Goal: Task Accomplishment & Management: Manage account settings

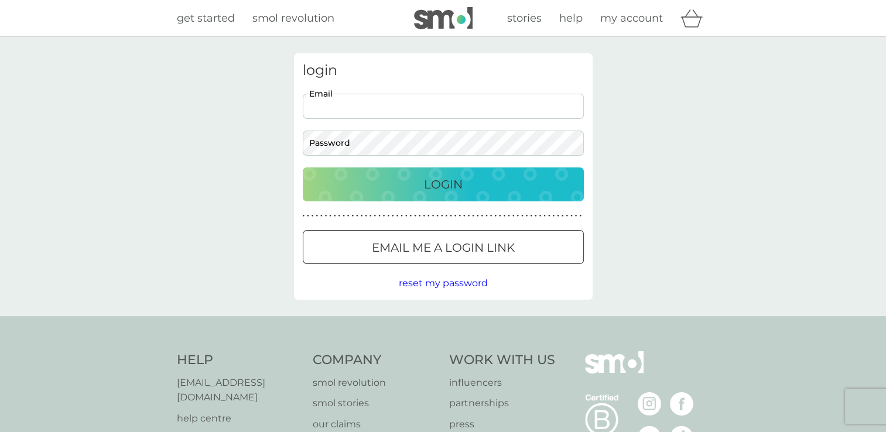
click at [338, 108] on input "Email" at bounding box center [443, 106] width 281 height 25
type input "fionalawrence1966@gmail.com"
click at [303, 167] on button "Login" at bounding box center [443, 184] width 281 height 34
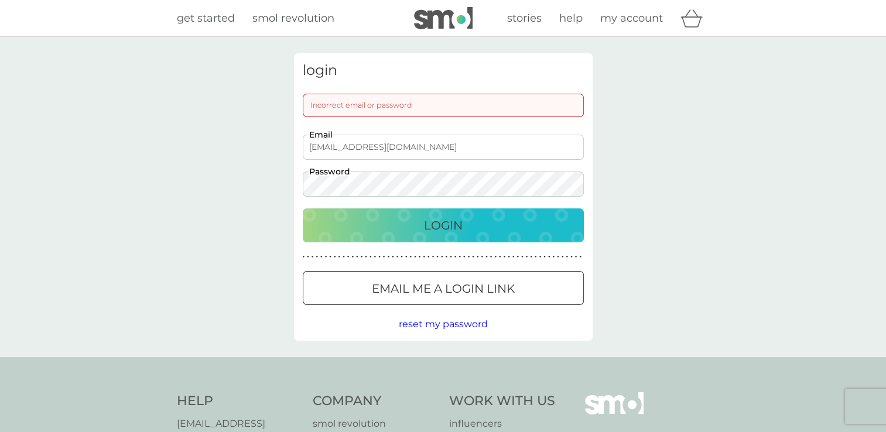
click at [303, 208] on button "Login" at bounding box center [443, 225] width 281 height 34
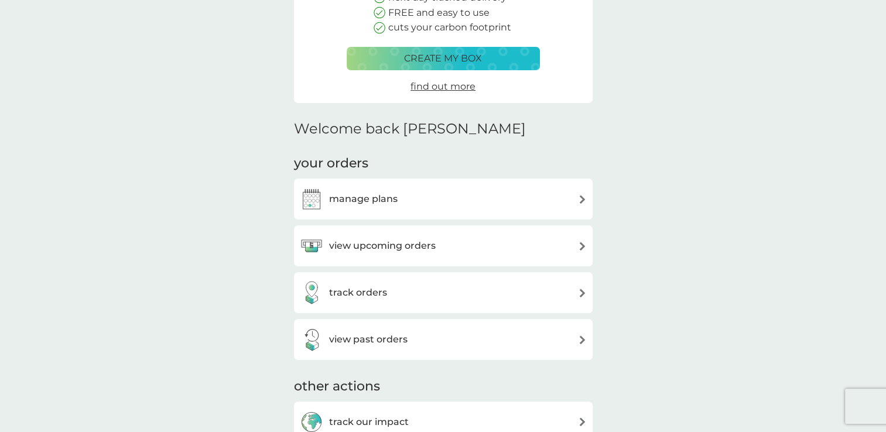
scroll to position [234, 0]
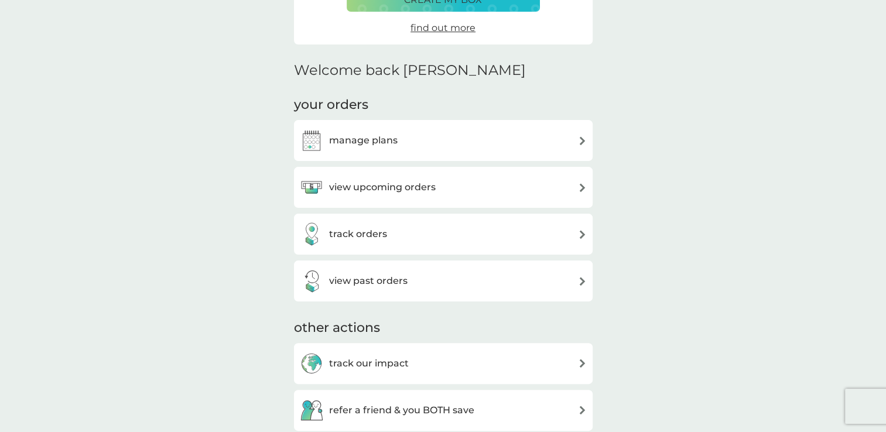
click at [578, 183] on img at bounding box center [582, 187] width 9 height 9
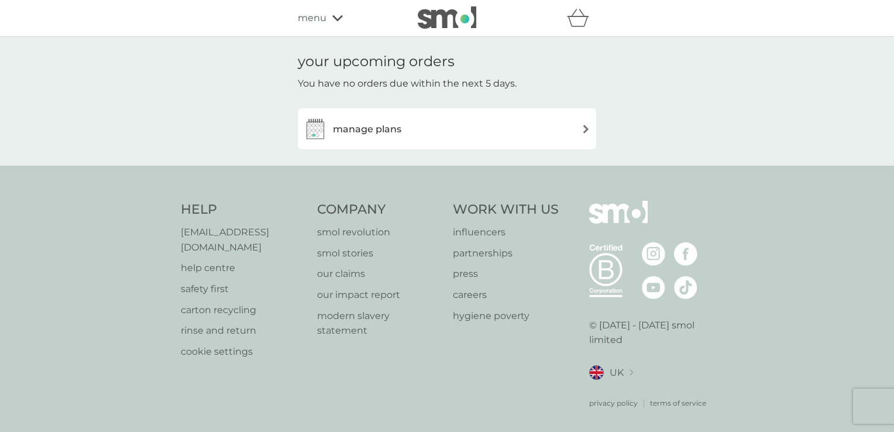
click at [585, 128] on img at bounding box center [586, 129] width 9 height 9
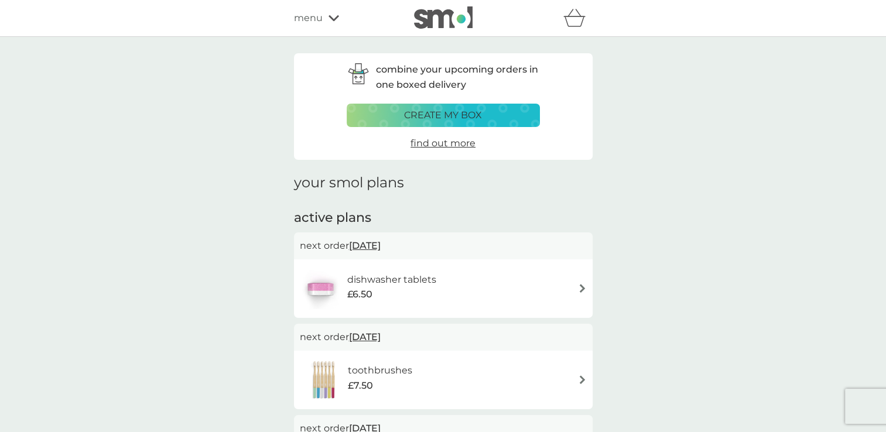
scroll to position [59, 0]
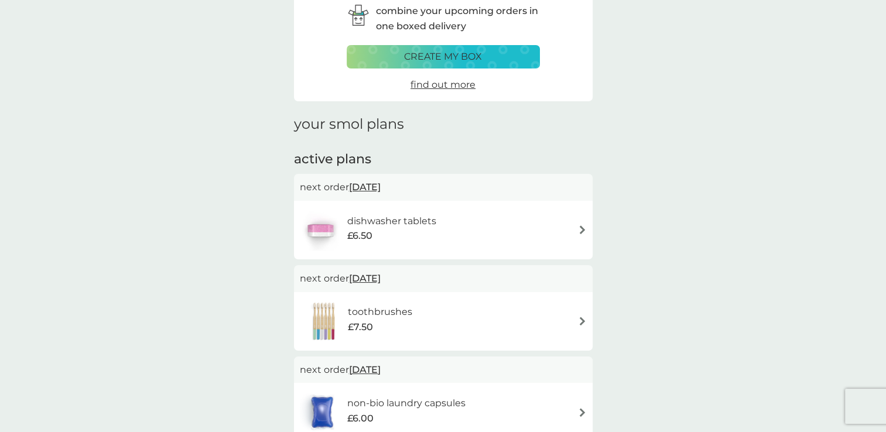
click at [380, 186] on span "[DATE]" at bounding box center [365, 187] width 32 height 23
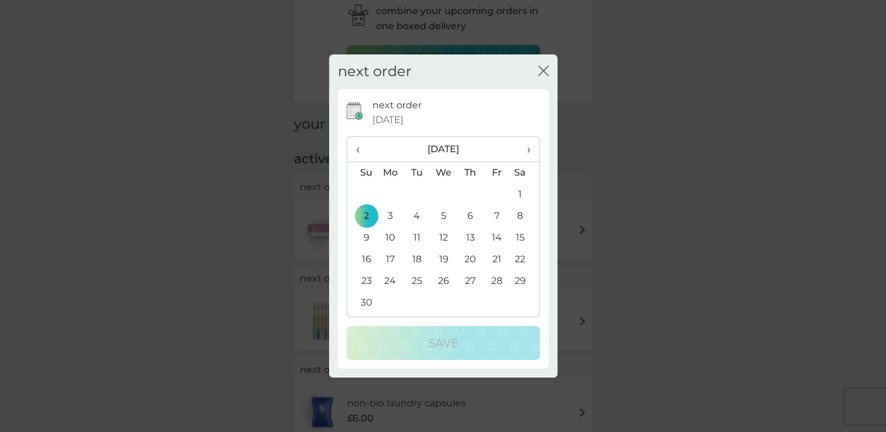
click at [365, 279] on td "23" at bounding box center [362, 281] width 30 height 22
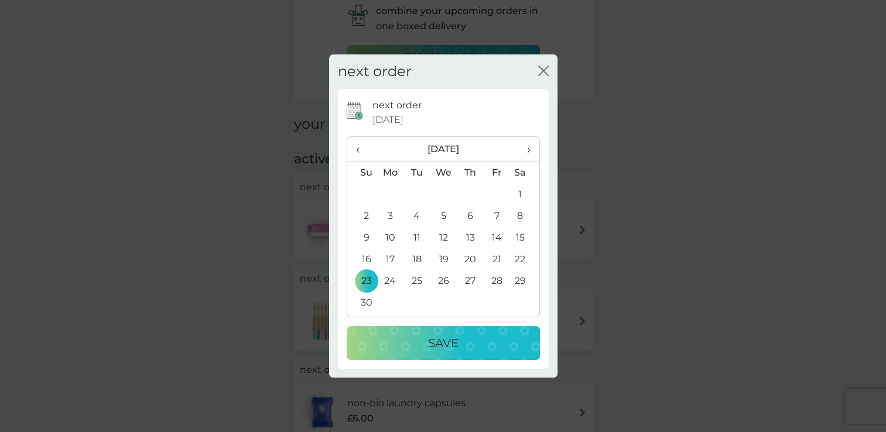
click at [434, 342] on p "Save" at bounding box center [443, 343] width 30 height 19
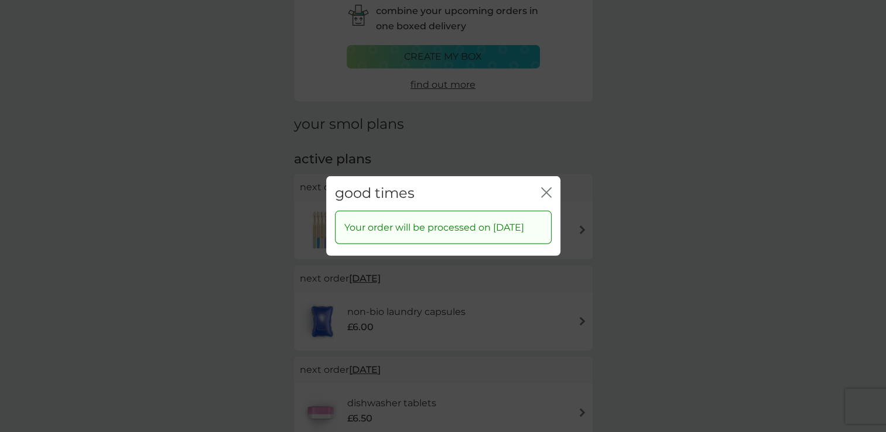
click at [546, 187] on icon "close" at bounding box center [546, 192] width 11 height 11
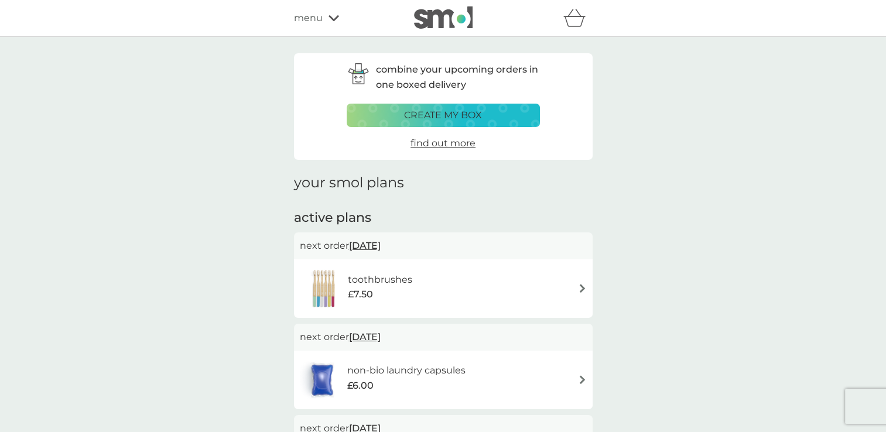
scroll to position [176, 0]
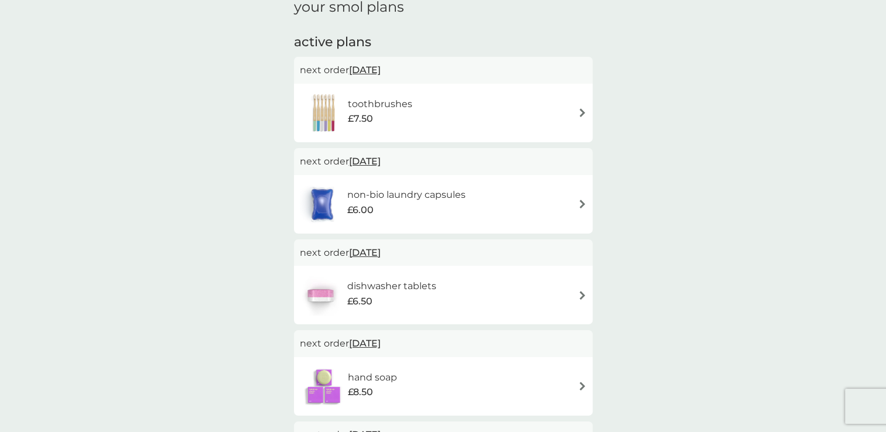
click at [380, 68] on span "[DATE]" at bounding box center [365, 70] width 32 height 23
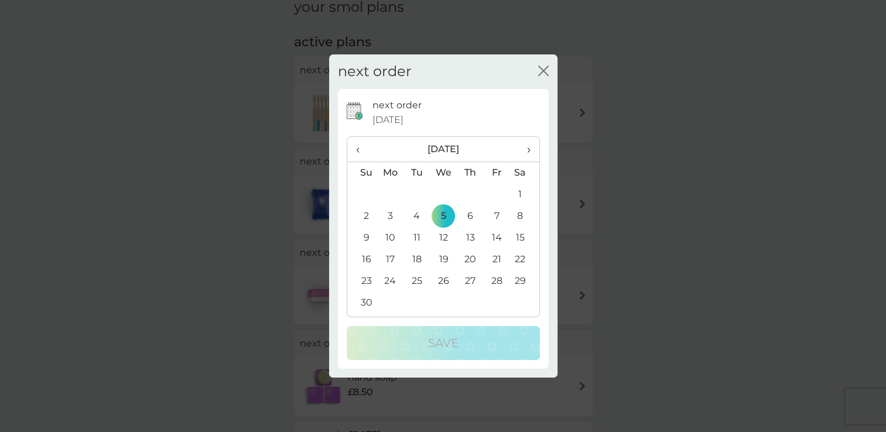
click at [542, 71] on g "close" at bounding box center [543, 70] width 9 height 9
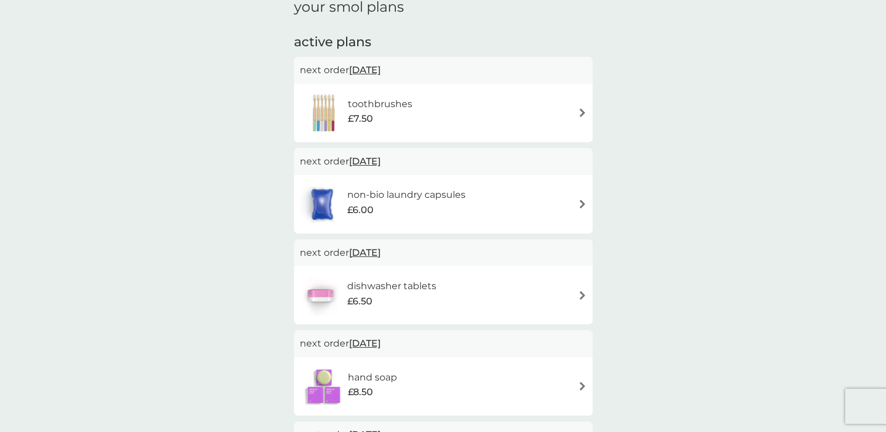
click at [578, 111] on img at bounding box center [582, 112] width 9 height 9
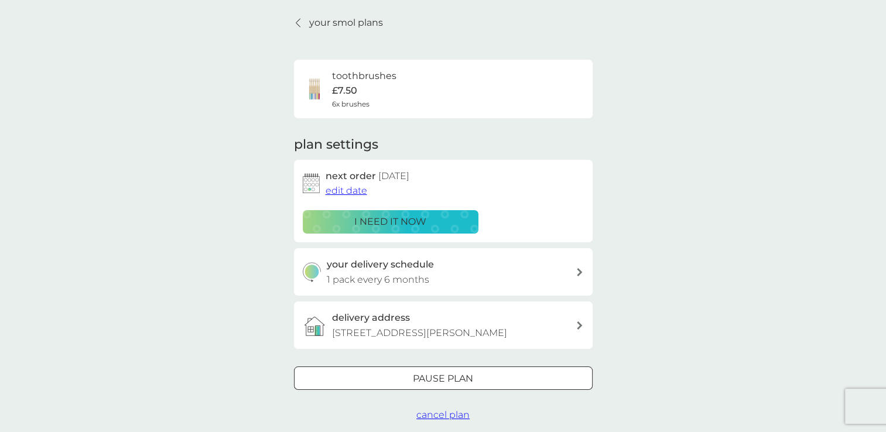
scroll to position [59, 0]
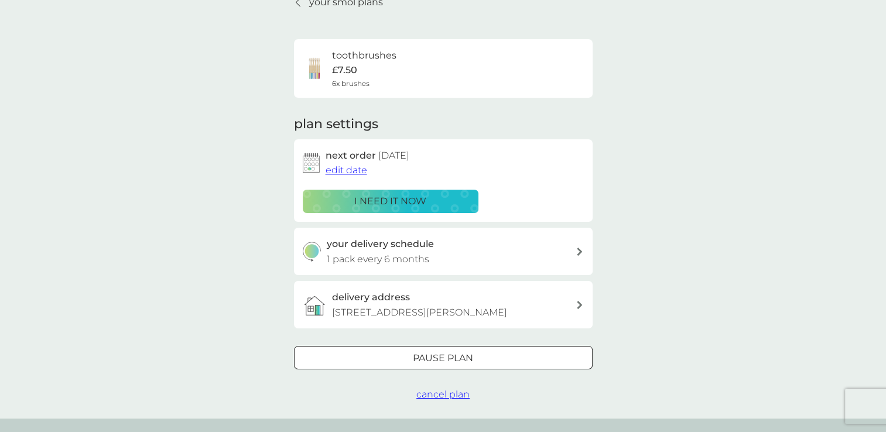
click at [472, 252] on div "your delivery schedule 1 pack every 6 months" at bounding box center [451, 251] width 249 height 30
select select "6"
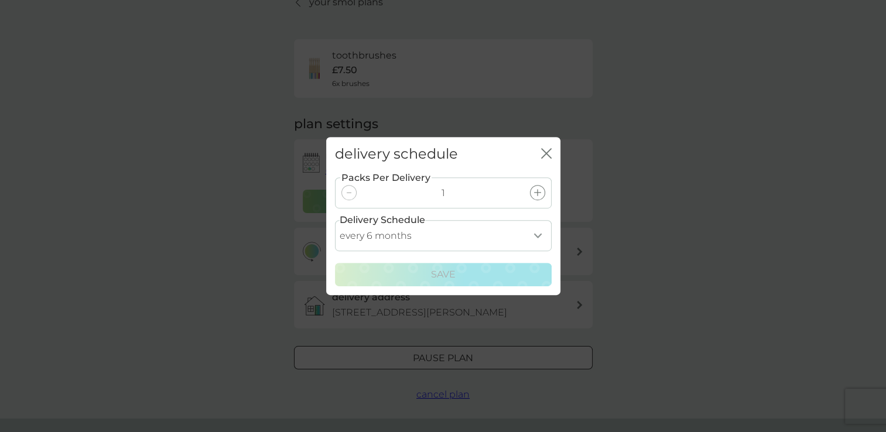
click at [534, 234] on select "every 1 month every 2 months every 3 months every 4 months every 5 months every…" at bounding box center [443, 235] width 217 height 31
click at [544, 154] on icon "close" at bounding box center [543, 153] width 5 height 9
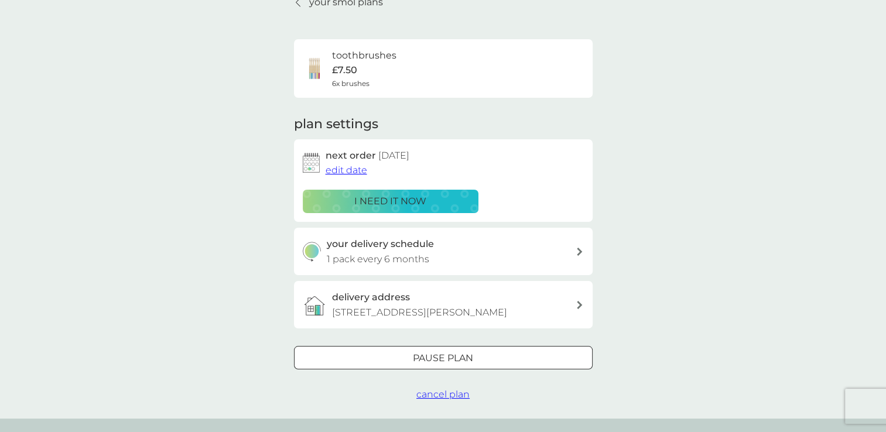
click at [461, 357] on div at bounding box center [443, 358] width 42 height 12
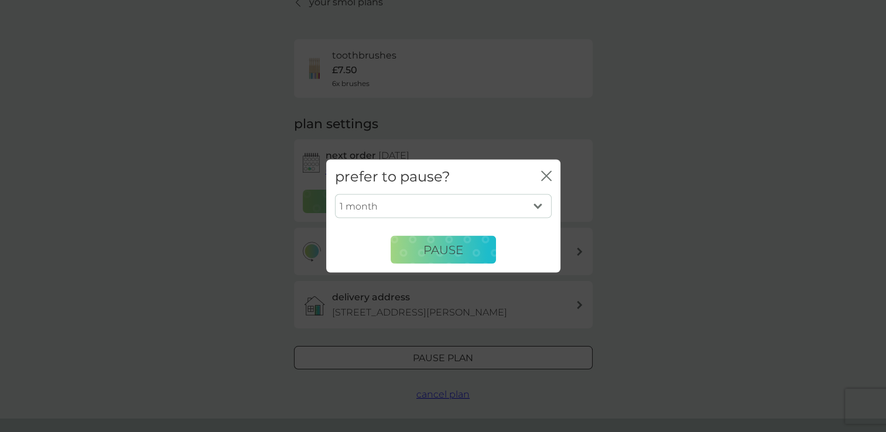
click at [538, 204] on select "1 month 2 months 3 months 4 months 5 months 6 months" at bounding box center [443, 206] width 217 height 25
select select "6"
click at [335, 194] on select "1 month 2 months 3 months 4 months 5 months 6 months" at bounding box center [443, 206] width 217 height 25
click at [431, 246] on span "Pause" at bounding box center [443, 249] width 40 height 14
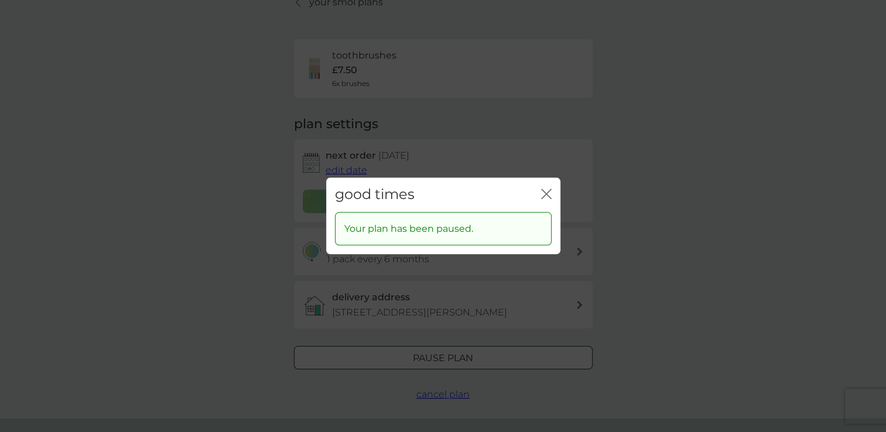
click at [546, 192] on icon "close" at bounding box center [546, 193] width 11 height 11
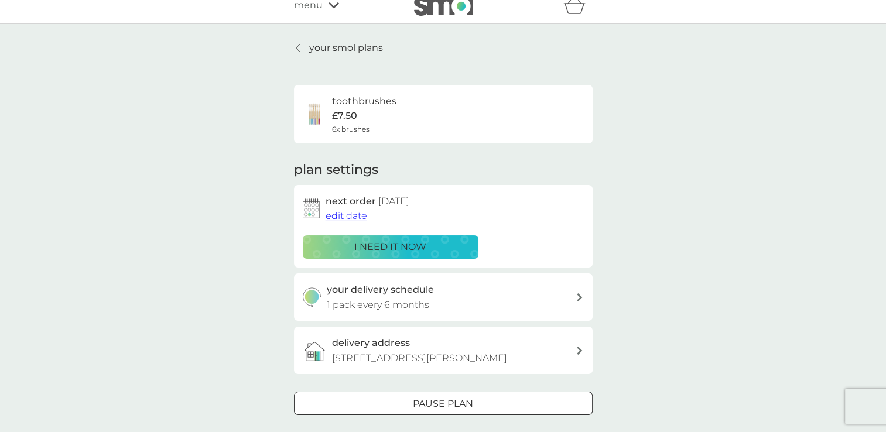
scroll to position [0, 0]
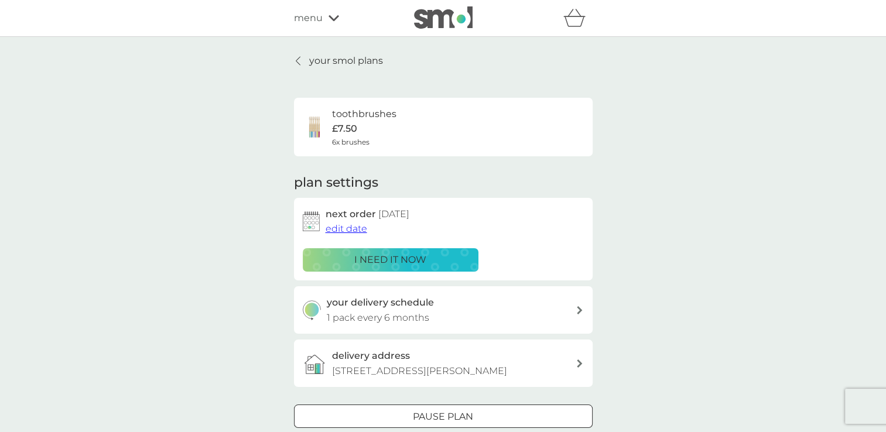
click at [297, 57] on icon at bounding box center [298, 60] width 5 height 9
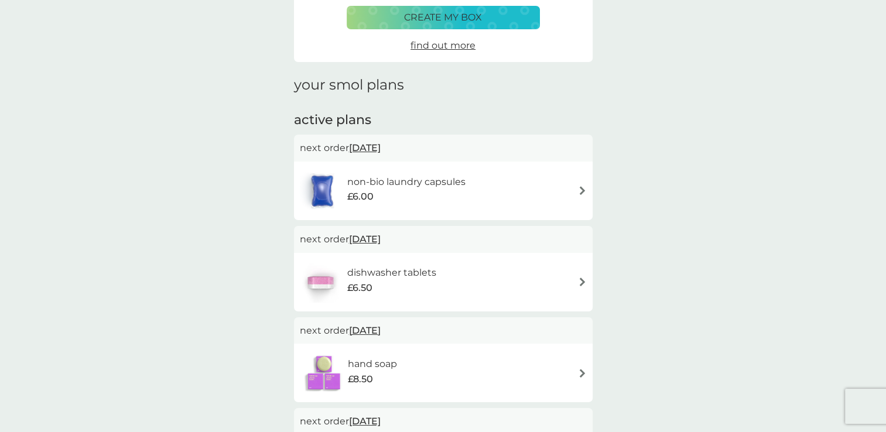
scroll to position [117, 0]
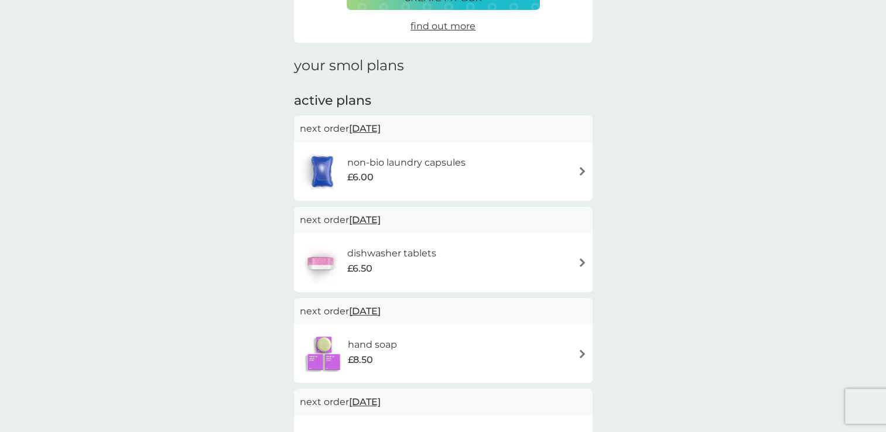
click at [370, 128] on span "[DATE]" at bounding box center [365, 128] width 32 height 23
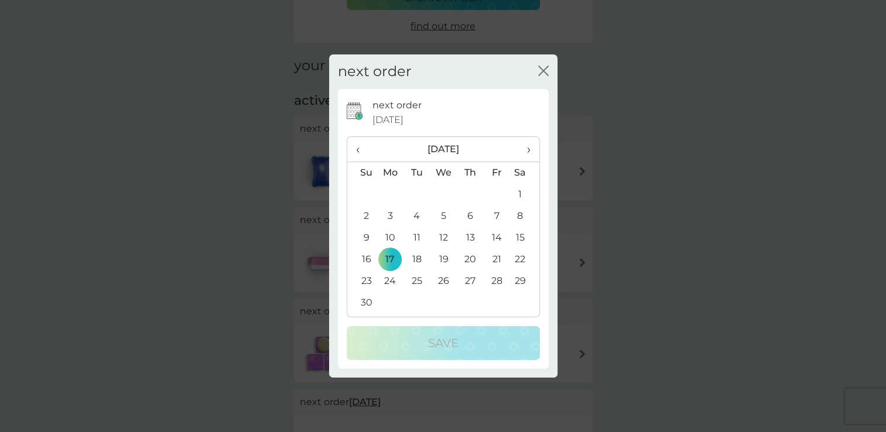
click at [365, 279] on td "23" at bounding box center [362, 281] width 30 height 22
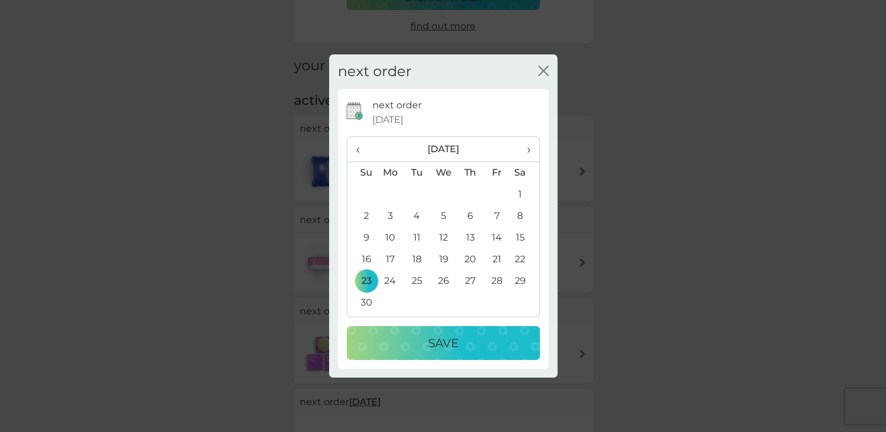
click at [437, 344] on p "Save" at bounding box center [443, 343] width 30 height 19
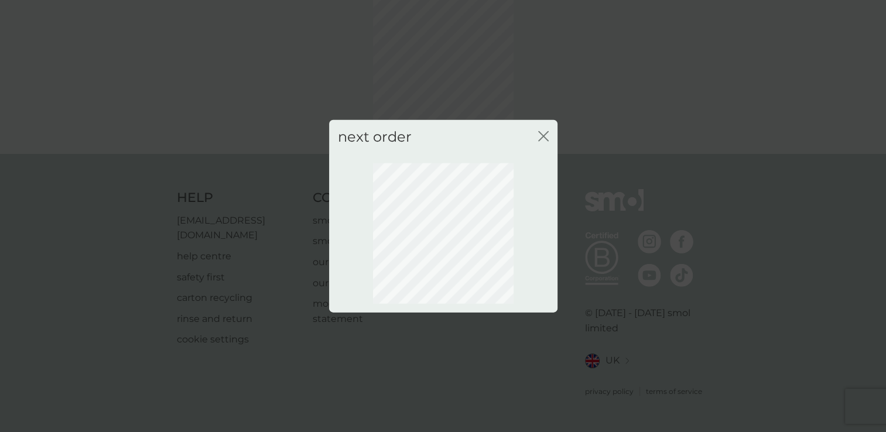
scroll to position [59, 0]
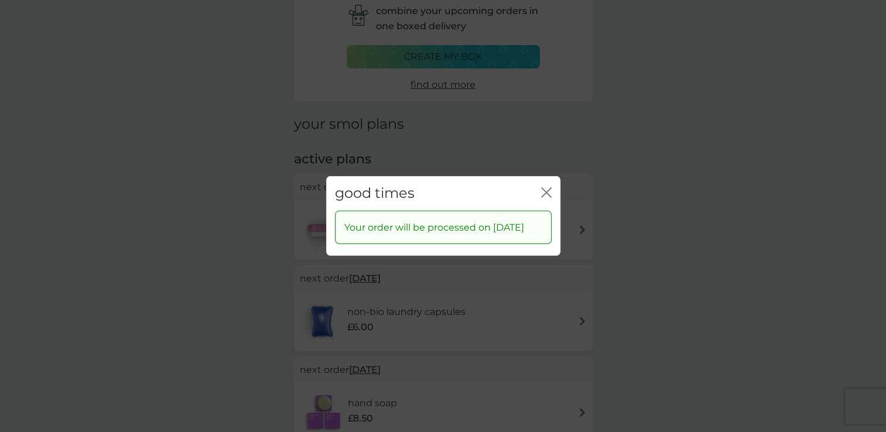
click at [546, 188] on icon "close" at bounding box center [548, 192] width 5 height 9
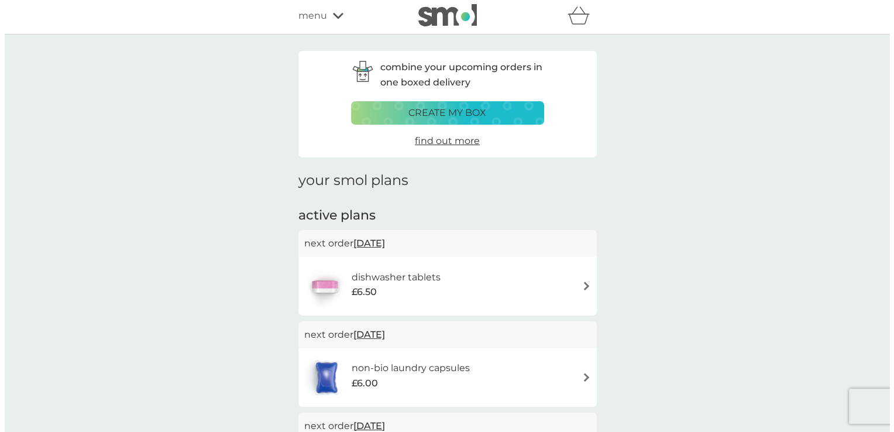
scroll to position [0, 0]
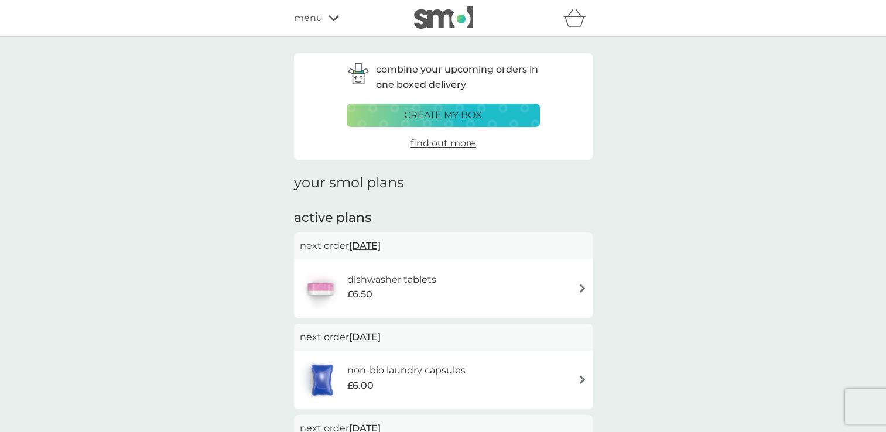
click at [330, 19] on icon at bounding box center [333, 18] width 11 height 7
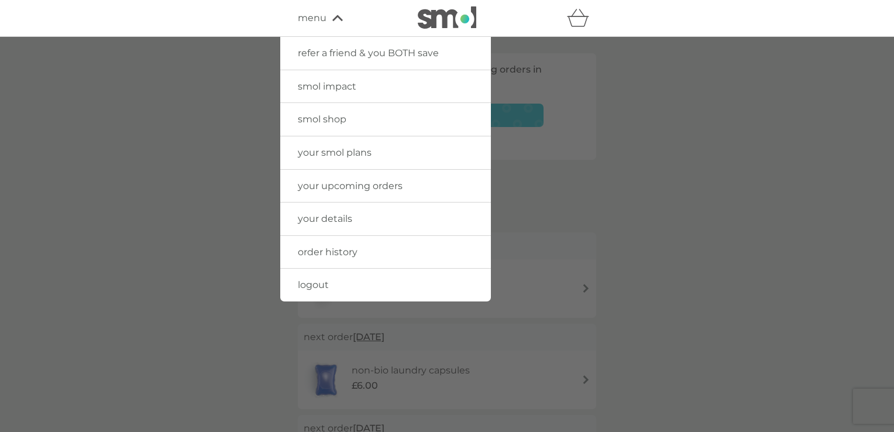
click at [313, 284] on span "logout" at bounding box center [313, 284] width 31 height 11
